Goal: Book appointment/travel/reservation

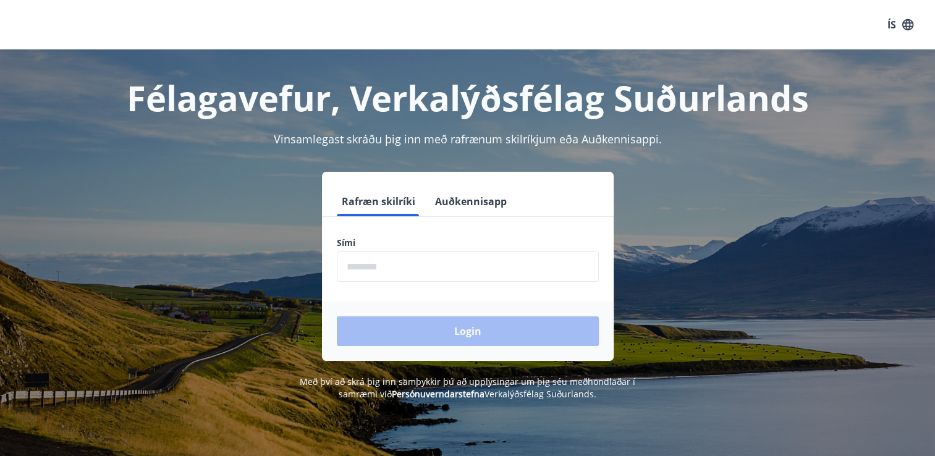
click at [390, 267] on input "phone" at bounding box center [468, 266] width 262 height 30
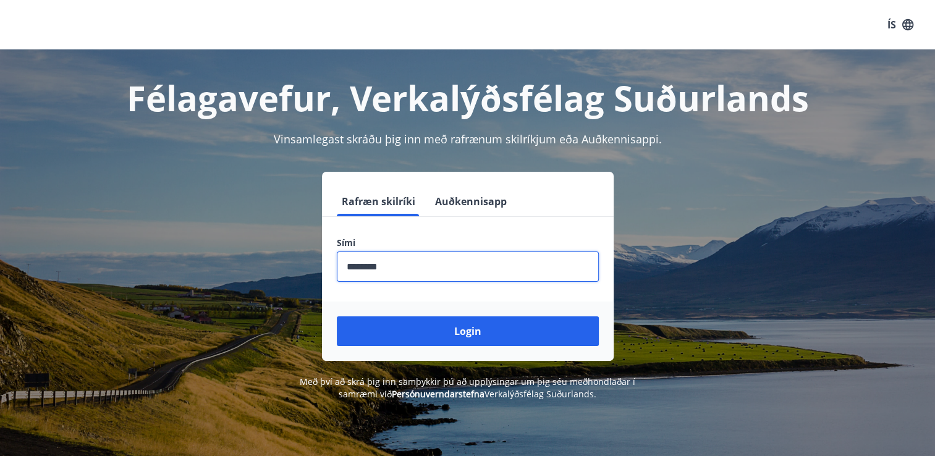
type input "********"
click at [337, 316] on button "Login" at bounding box center [468, 331] width 262 height 30
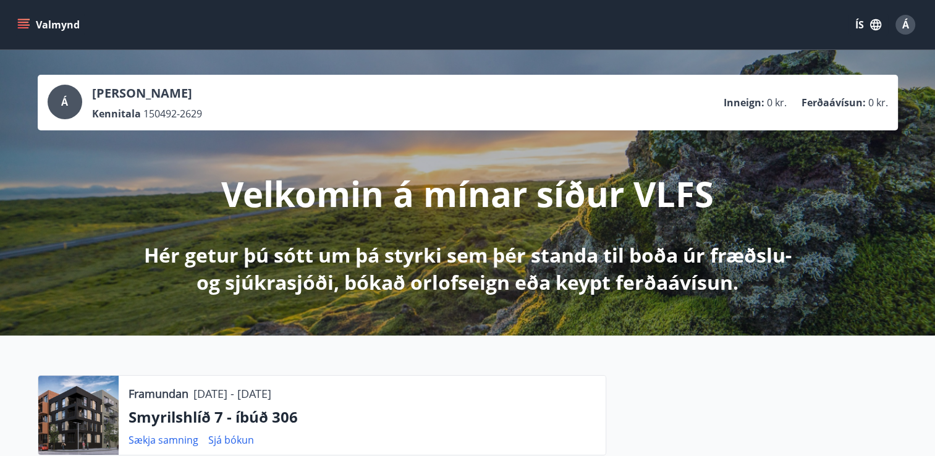
click at [22, 24] on icon "menu" at bounding box center [25, 24] width 14 height 1
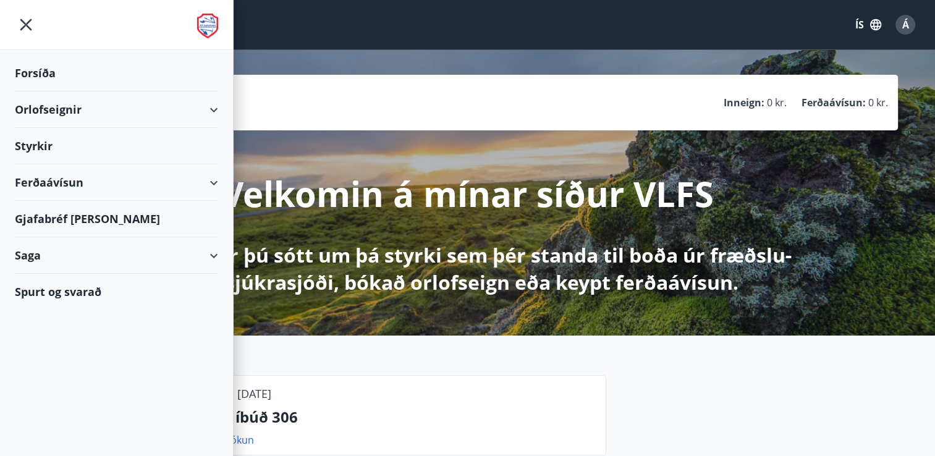
click at [38, 74] on div "Forsíða" at bounding box center [116, 73] width 203 height 36
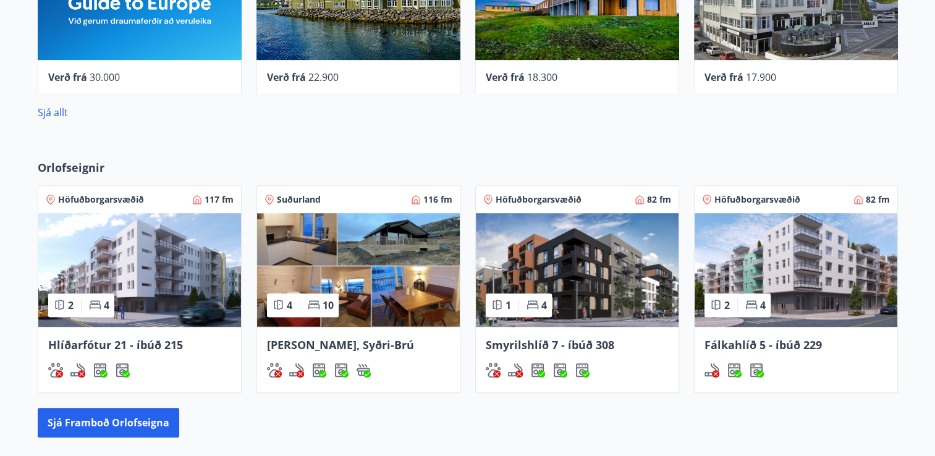
scroll to position [680, 0]
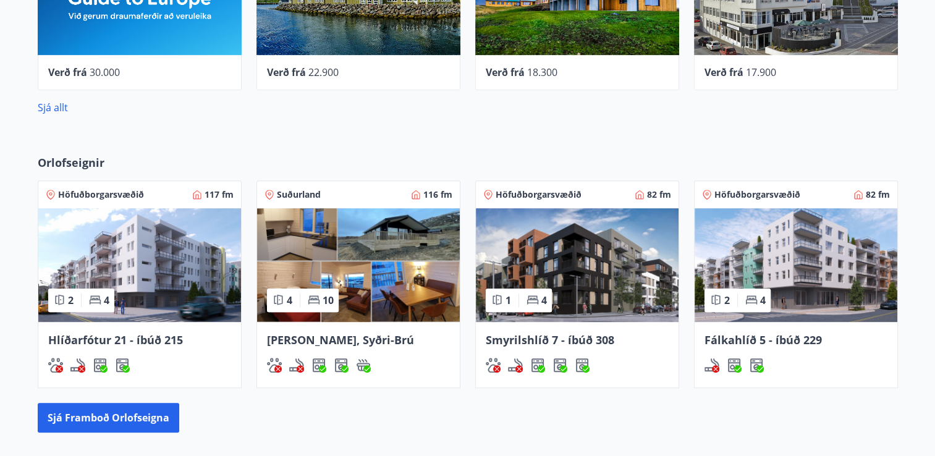
click at [340, 342] on span "Lyngbrekka, Syðri-Brú" at bounding box center [340, 339] width 147 height 15
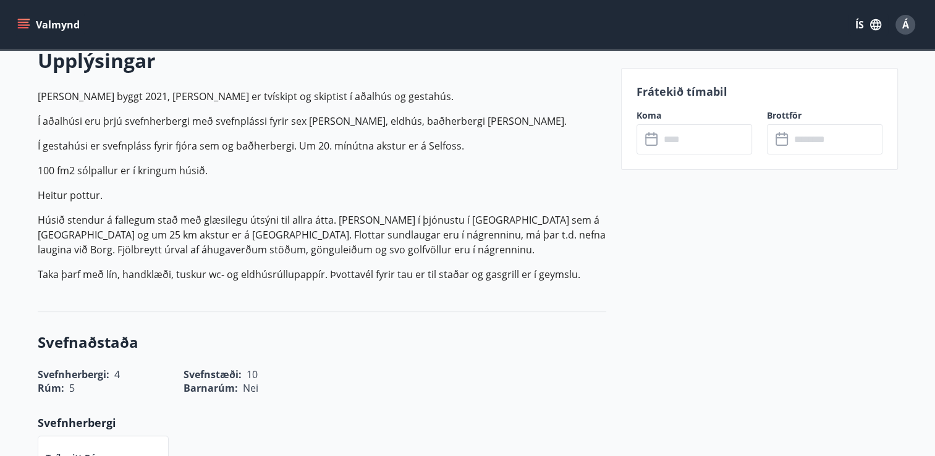
scroll to position [371, 0]
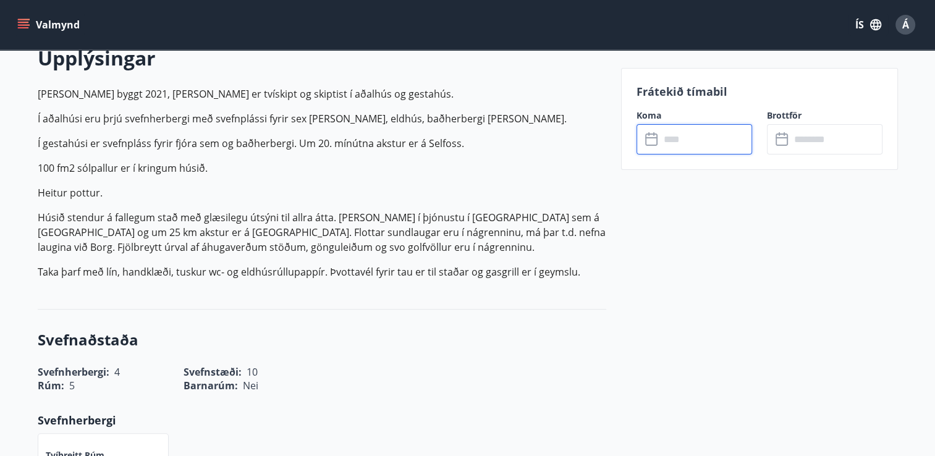
click at [688, 143] on input "text" at bounding box center [706, 139] width 92 height 30
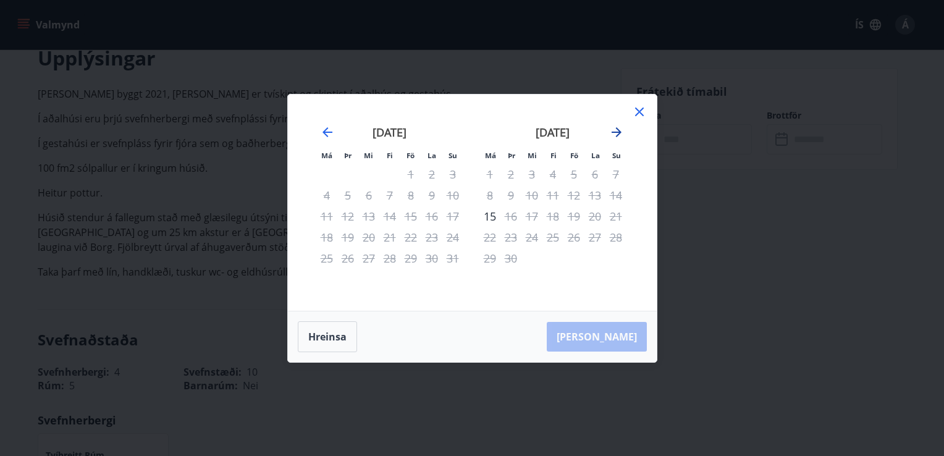
click at [620, 131] on icon "Move forward to switch to the next month." at bounding box center [616, 132] width 15 height 15
click at [615, 133] on icon "Move forward to switch to the next month." at bounding box center [616, 132] width 15 height 15
click at [326, 132] on icon "Move backward to switch to the previous month." at bounding box center [327, 132] width 10 height 10
click at [326, 128] on icon "Move backward to switch to the previous month." at bounding box center [327, 132] width 10 height 10
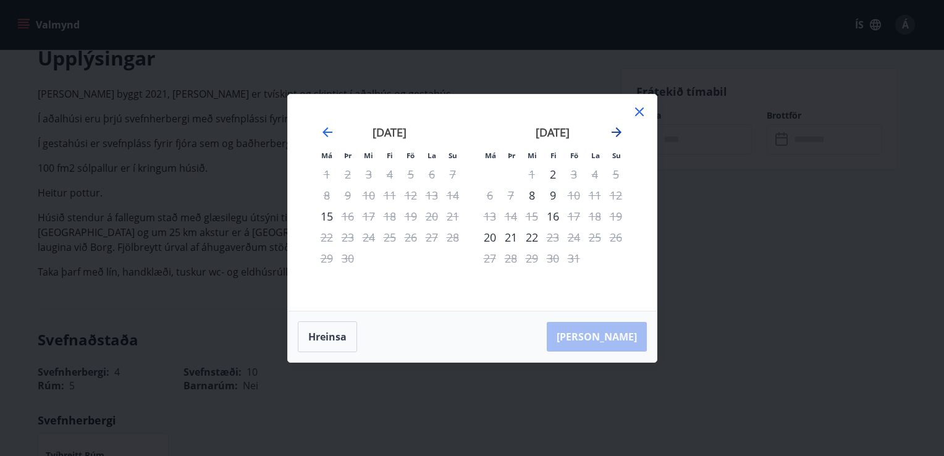
click at [615, 132] on icon "Move forward to switch to the next month." at bounding box center [617, 132] width 10 height 10
click at [553, 196] on div "6" at bounding box center [552, 195] width 21 height 21
click at [493, 219] on div "10" at bounding box center [489, 216] width 21 height 21
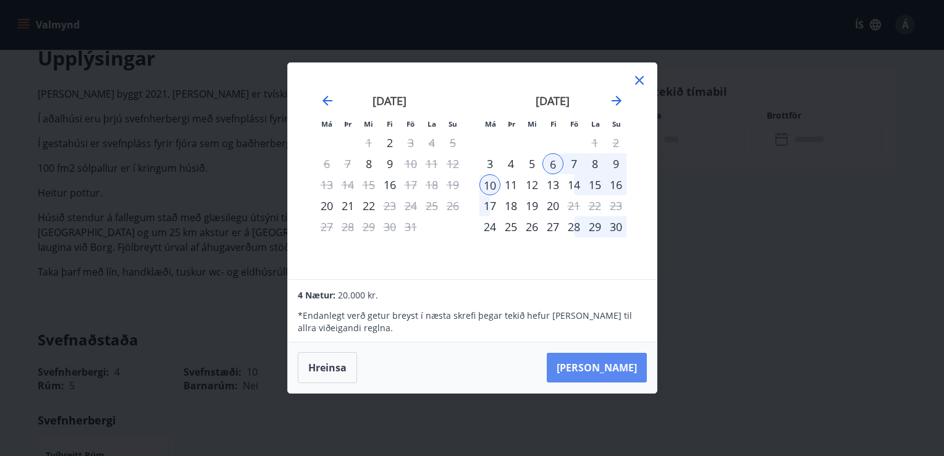
click at [628, 362] on button "Taka Frá" at bounding box center [597, 368] width 100 height 30
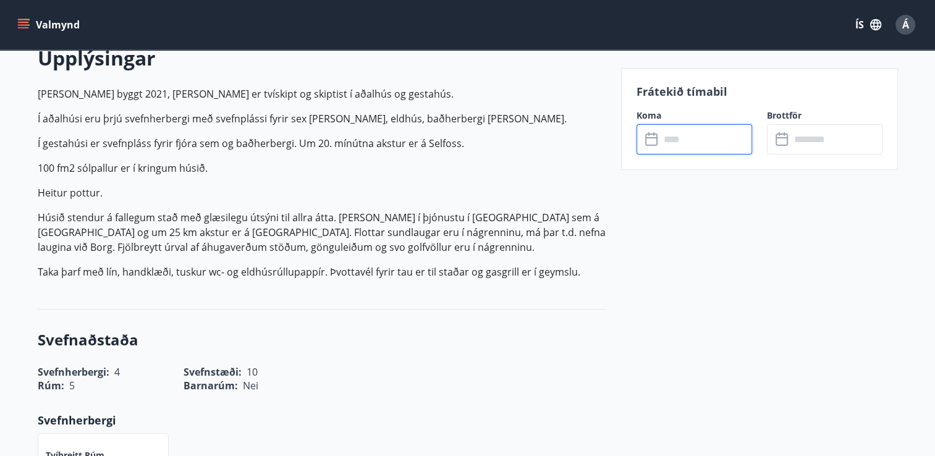
type input "******"
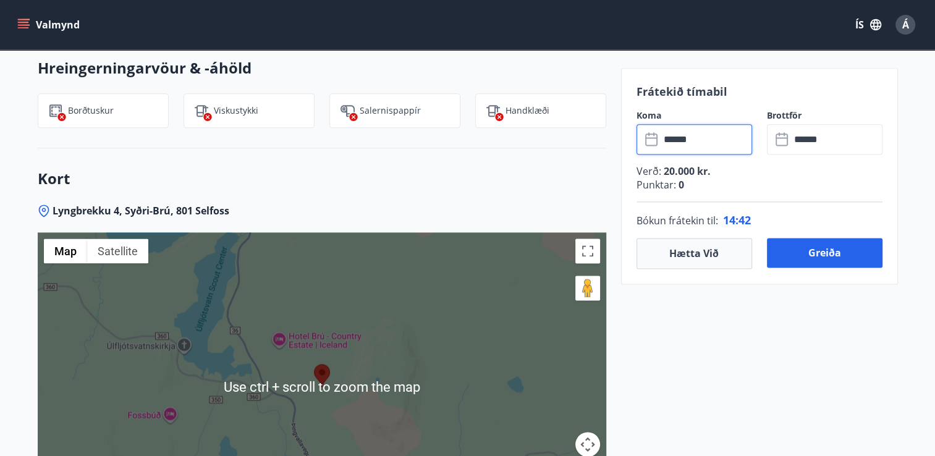
scroll to position [1730, 0]
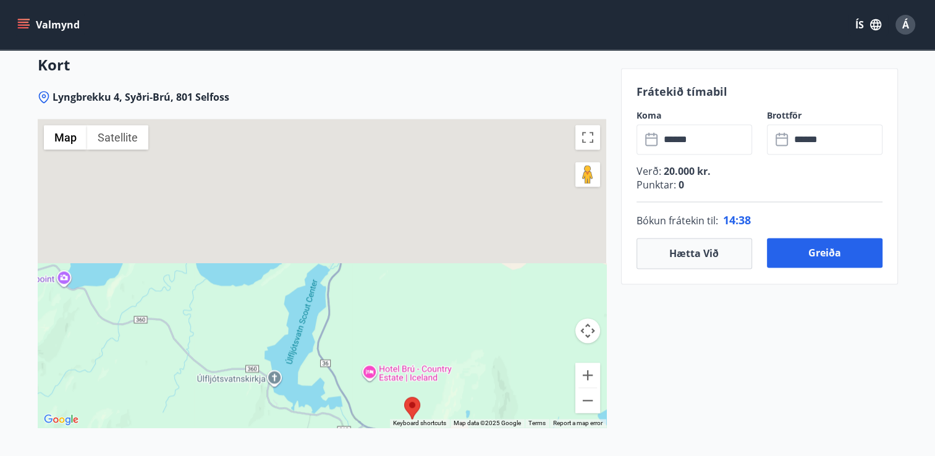
drag, startPoint x: 303, startPoint y: 192, endPoint x: 393, endPoint y: 340, distance: 173.3
click at [393, 340] on div at bounding box center [322, 273] width 568 height 309
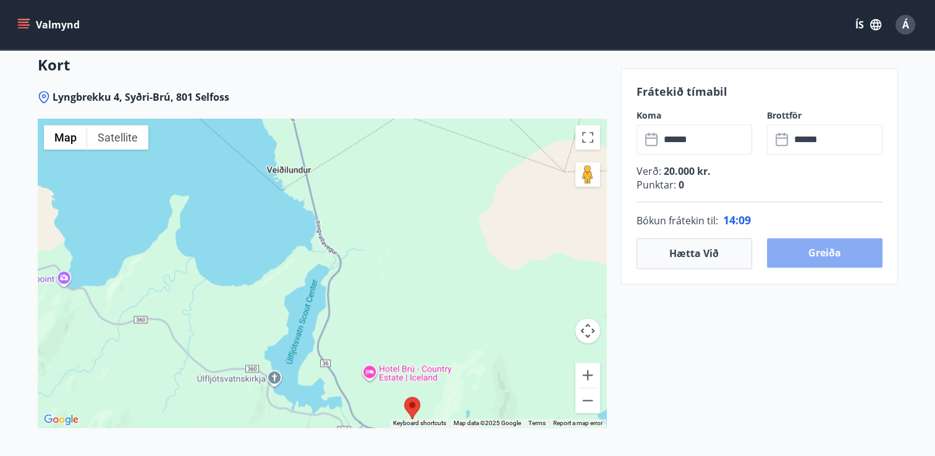
click at [810, 256] on button "Greiða" at bounding box center [825, 253] width 116 height 30
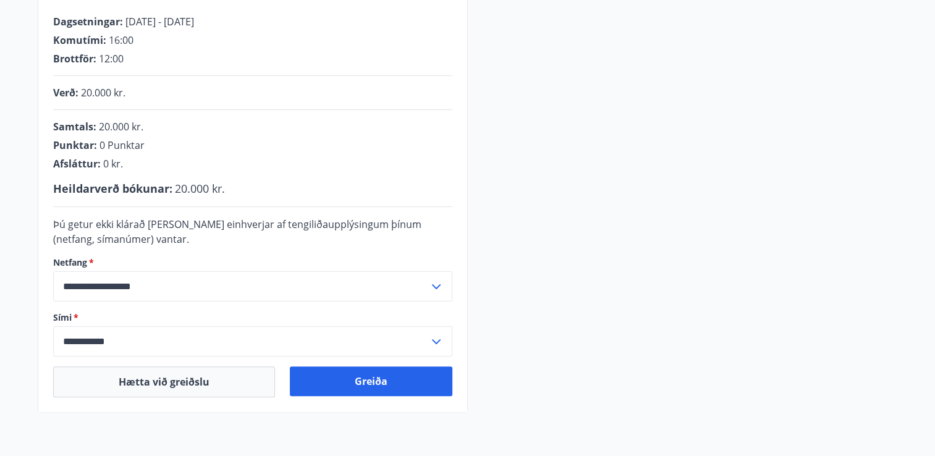
scroll to position [298, 0]
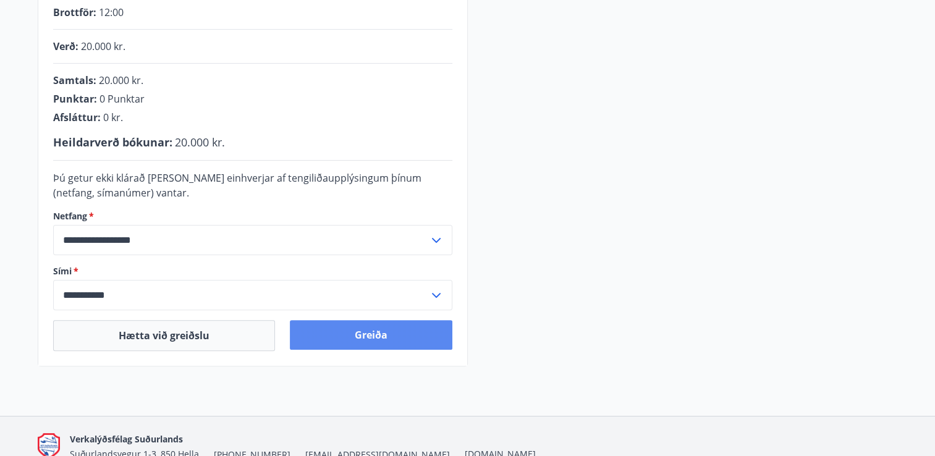
click at [314, 327] on button "Greiða" at bounding box center [371, 335] width 162 height 30
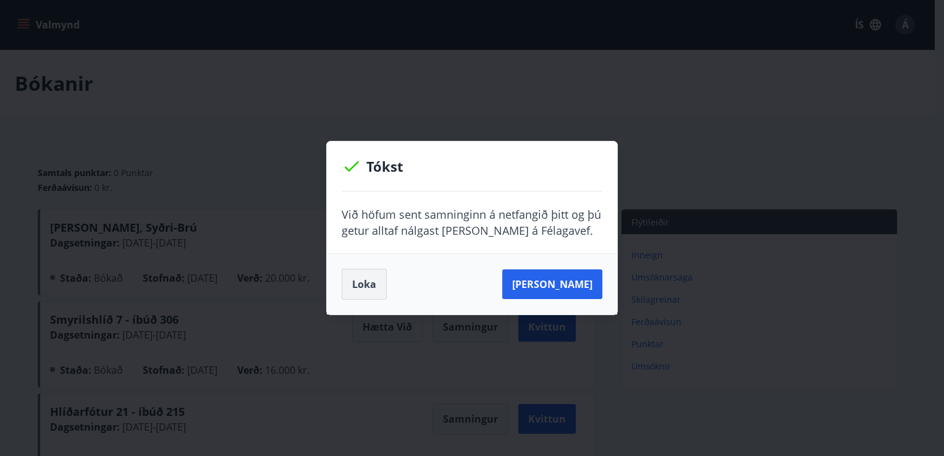
click at [372, 290] on button "Loka" at bounding box center [364, 284] width 45 height 31
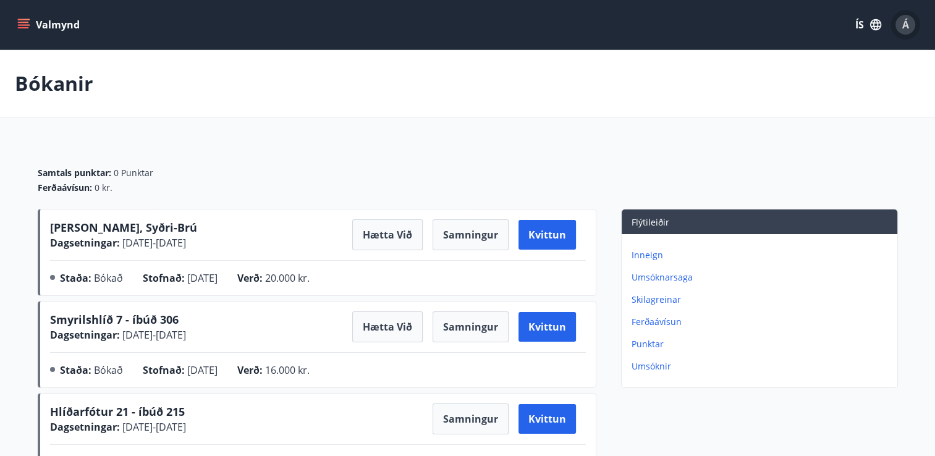
click at [902, 27] on span "Á" at bounding box center [905, 25] width 7 height 14
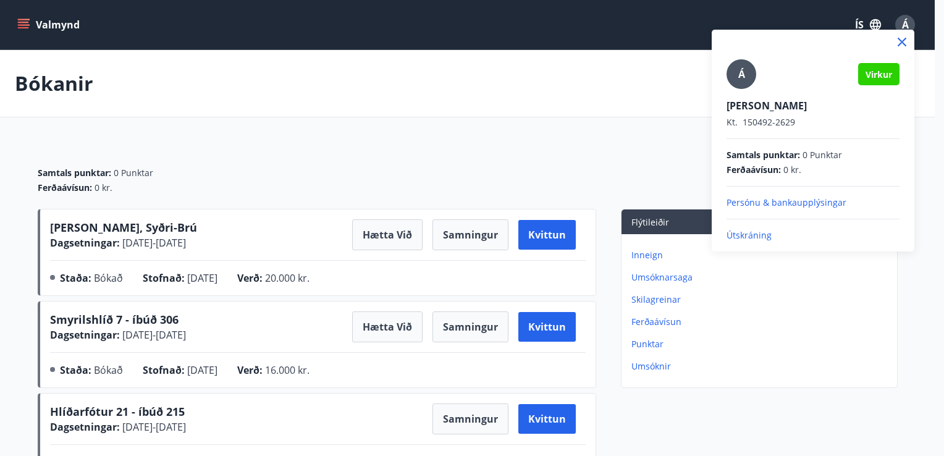
click at [765, 236] on p "Útskráning" at bounding box center [812, 235] width 173 height 12
